Goal: Check status: Check status

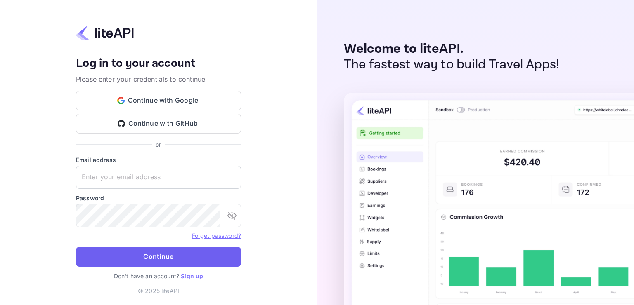
type input "adminpassword_support@yandex-team.ru"
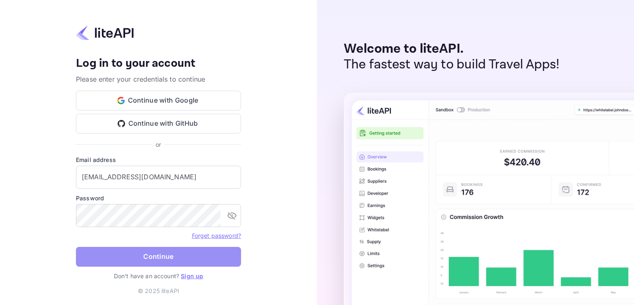
click at [139, 255] on button "Continue" at bounding box center [158, 257] width 165 height 20
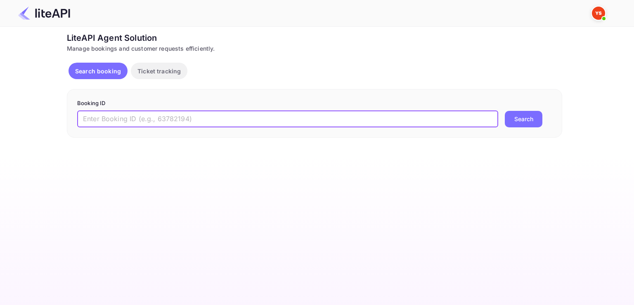
click at [253, 117] on input "text" at bounding box center [287, 119] width 421 height 16
paste input "8722080"
type input "8722080"
click at [504, 111] on button "Search" at bounding box center [523, 119] width 38 height 16
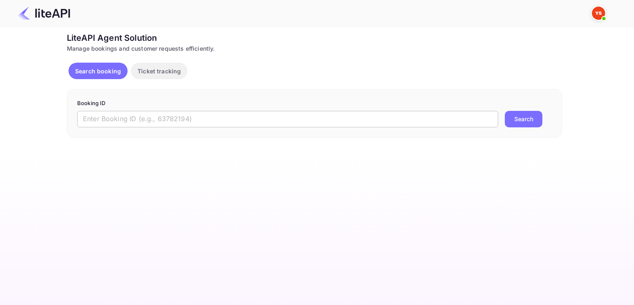
click at [274, 114] on input "text" at bounding box center [287, 119] width 421 height 16
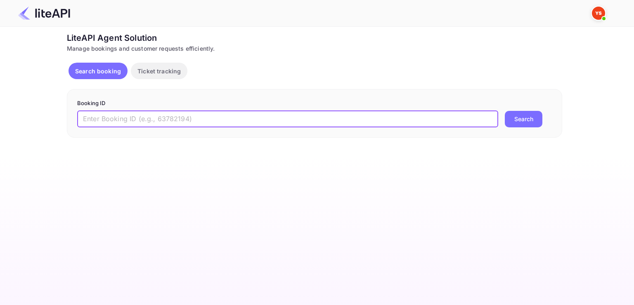
paste input "8722080"
type input "8722080"
click at [504, 111] on button "Search" at bounding box center [523, 119] width 38 height 16
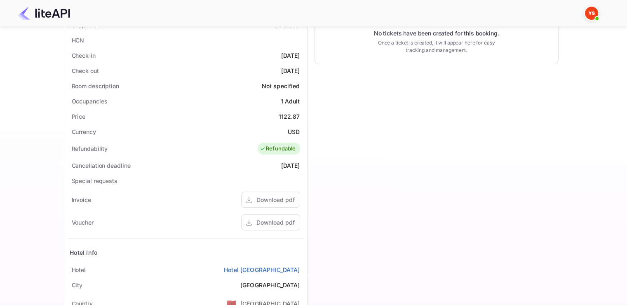
scroll to position [247, 0]
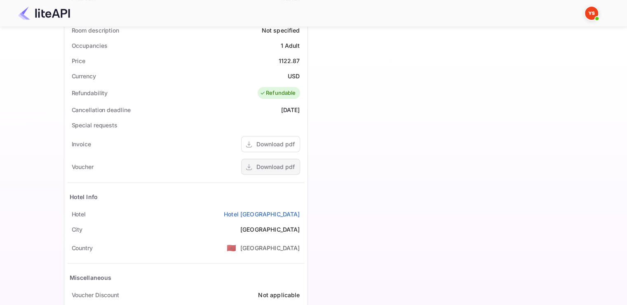
click at [261, 160] on div "Download pdf" at bounding box center [270, 167] width 59 height 16
